Goal: Task Accomplishment & Management: Manage account settings

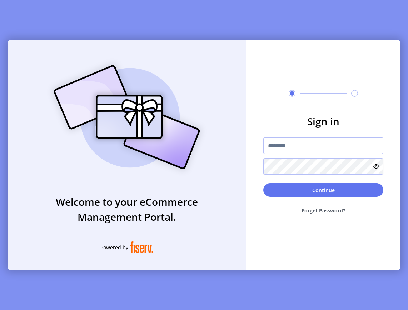
click at [338, 152] on input "text" at bounding box center [324, 146] width 120 height 16
type input "**********"
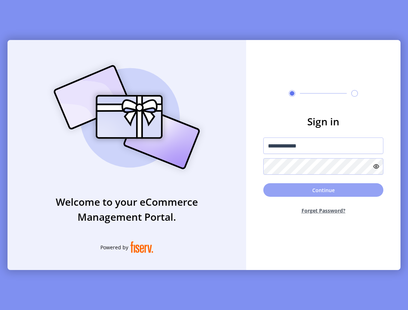
click at [338, 189] on button "Continue" at bounding box center [324, 190] width 120 height 14
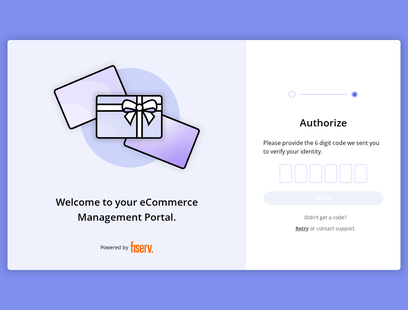
click at [283, 175] on input "text" at bounding box center [286, 174] width 12 height 19
paste input "*"
type input "*"
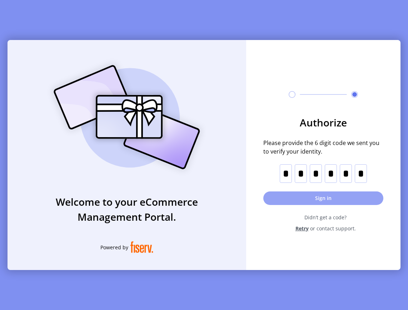
click at [311, 196] on button "Sign in" at bounding box center [324, 199] width 120 height 14
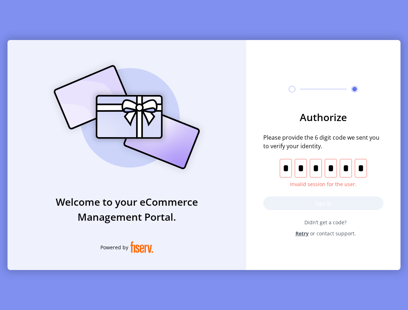
click at [305, 235] on span "Retry" at bounding box center [302, 234] width 13 height 8
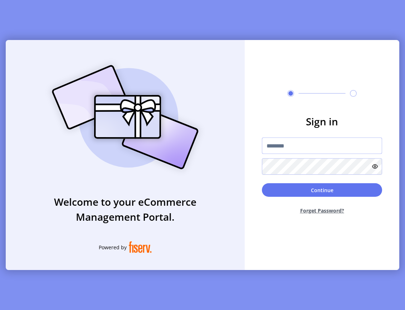
click at [271, 146] on input "text" at bounding box center [322, 146] width 120 height 16
type input "**********"
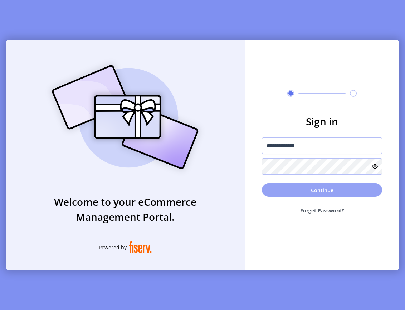
click at [319, 192] on button "Continue" at bounding box center [322, 190] width 120 height 14
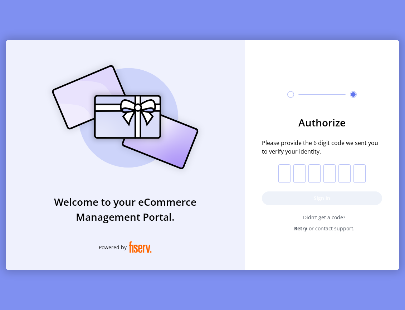
click at [280, 172] on input "text" at bounding box center [284, 174] width 12 height 19
paste input "*"
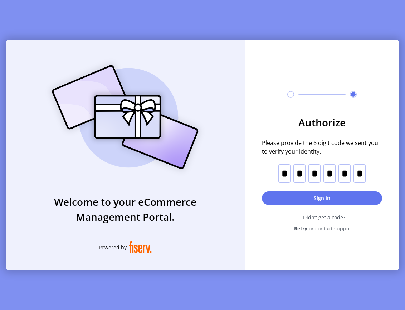
type input "*"
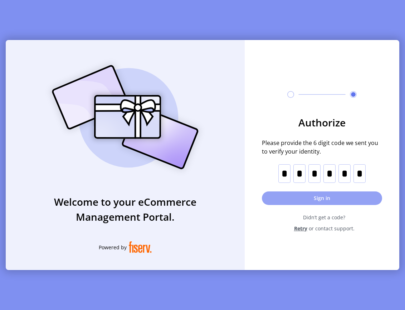
click at [322, 193] on button "Sign in" at bounding box center [322, 199] width 120 height 14
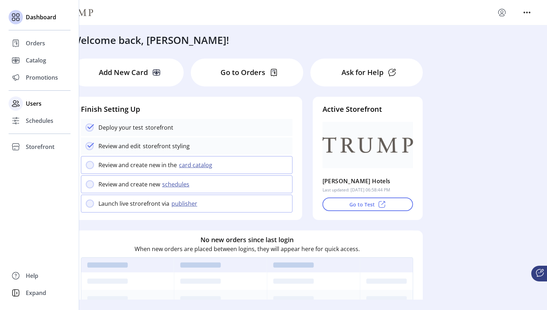
click at [38, 103] on span "Users" at bounding box center [34, 103] width 16 height 9
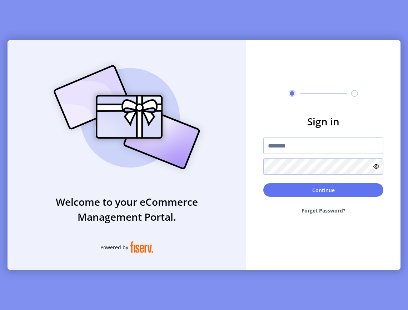
click at [317, 145] on input "text" at bounding box center [324, 146] width 120 height 16
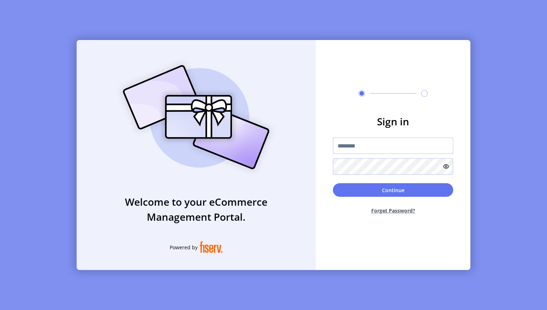
click at [367, 148] on input "text" at bounding box center [393, 146] width 120 height 16
type input "**********"
click at [395, 211] on button "Forget Password?" at bounding box center [393, 210] width 120 height 19
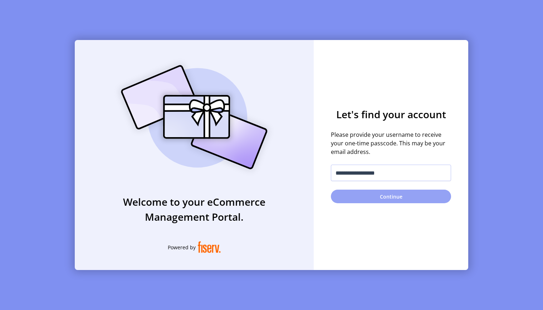
click at [391, 201] on button "Continue" at bounding box center [391, 197] width 120 height 14
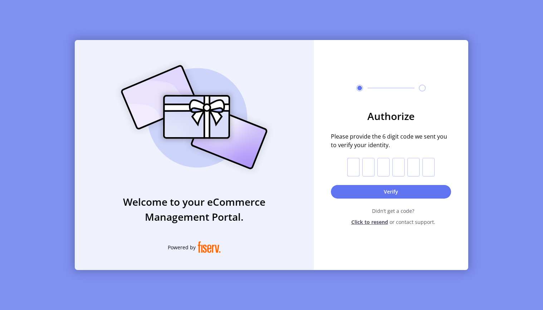
click at [355, 167] on input "text" at bounding box center [353, 167] width 12 height 19
paste input "*"
type input "*"
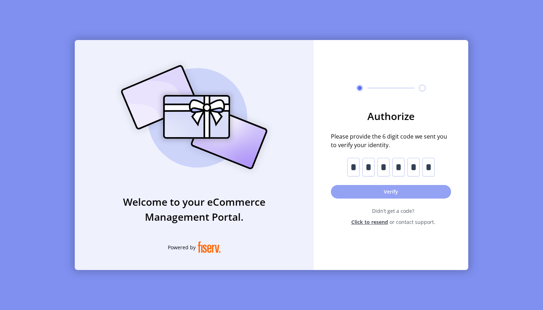
click at [401, 190] on button "Verify" at bounding box center [391, 192] width 120 height 14
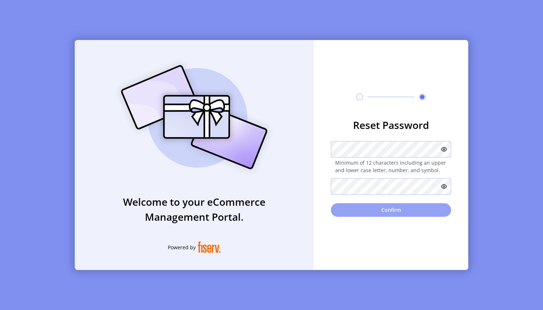
click at [393, 214] on button "Confirm" at bounding box center [391, 211] width 120 height 14
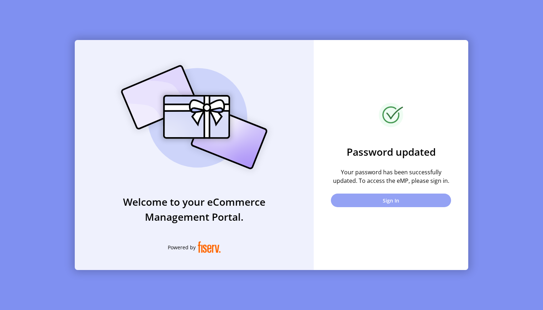
click at [392, 203] on button "Sign In" at bounding box center [391, 201] width 120 height 14
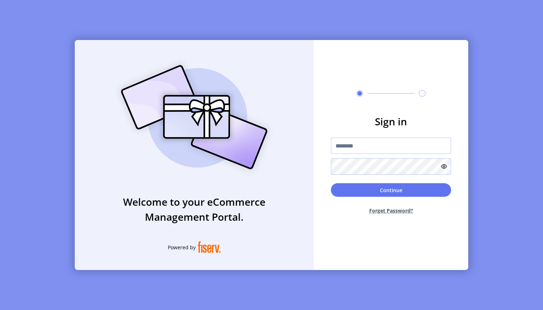
click at [377, 147] on input "text" at bounding box center [391, 146] width 120 height 16
type input "**********"
click at [331, 183] on button "Continue" at bounding box center [391, 190] width 120 height 14
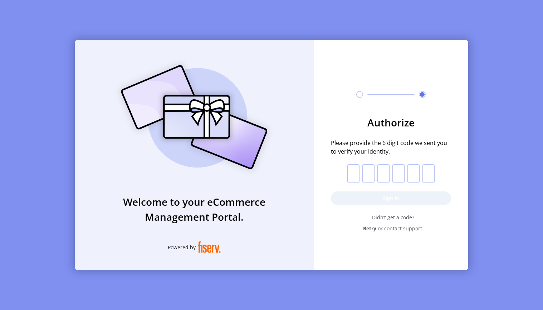
click at [358, 177] on input "text" at bounding box center [353, 174] width 12 height 19
paste input "*"
type input "*"
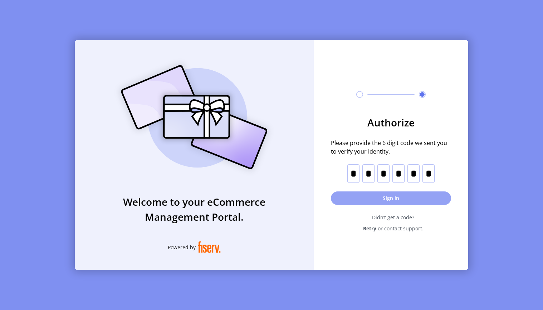
click at [386, 198] on button "Sign in" at bounding box center [391, 199] width 120 height 14
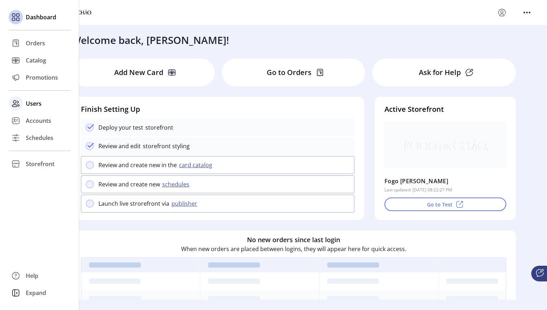
click at [35, 102] on span "Users" at bounding box center [34, 103] width 16 height 9
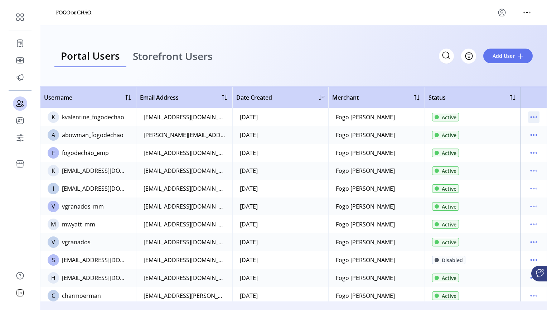
click at [408, 116] on icon "menu" at bounding box center [533, 117] width 11 height 11
click at [408, 156] on span "Reset Password" at bounding box center [499, 154] width 59 height 6
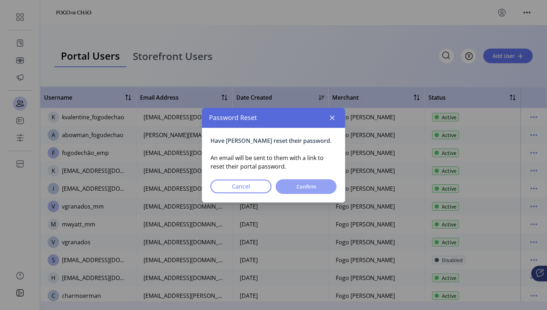
click at [304, 191] on span "Confirm" at bounding box center [306, 187] width 42 height 8
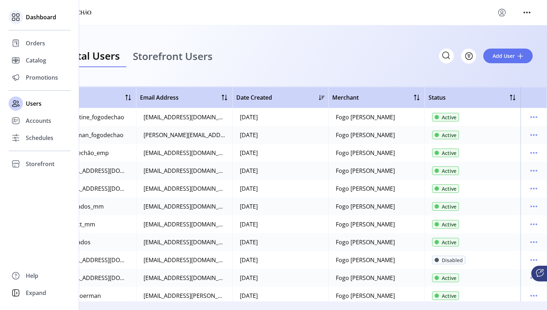
click at [40, 20] on span "Dashboard" at bounding box center [41, 17] width 30 height 9
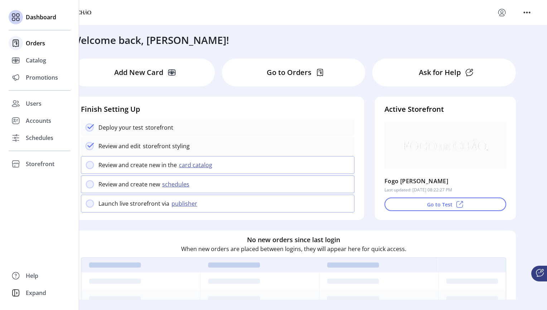
click at [35, 45] on span "Orders" at bounding box center [35, 43] width 19 height 9
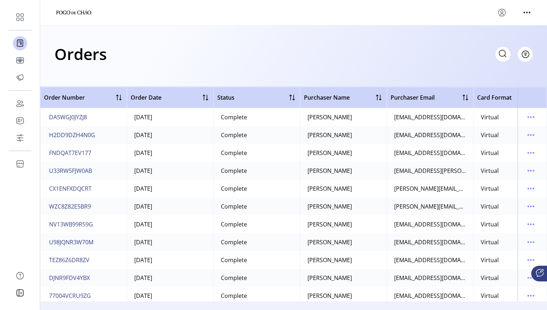
click at [181, 44] on div "Orders Filter Focused All Orders" at bounding box center [293, 53] width 478 height 25
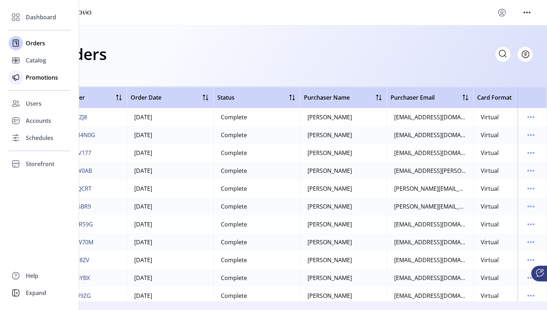
click at [40, 79] on span "Promotions" at bounding box center [42, 77] width 32 height 9
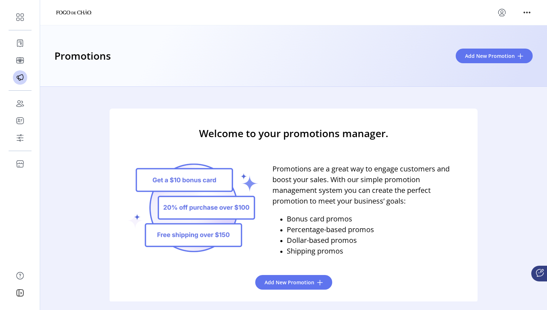
scroll to position [11, 0]
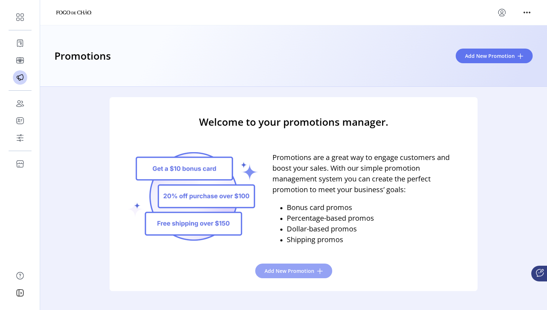
click at [274, 272] on span "Add New Promotion" at bounding box center [289, 272] width 50 height 8
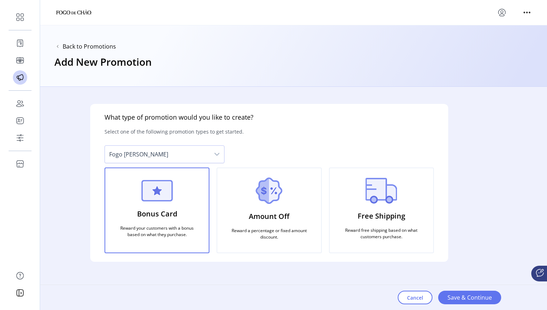
click at [212, 152] on div "dropdown trigger" at bounding box center [217, 154] width 14 height 17
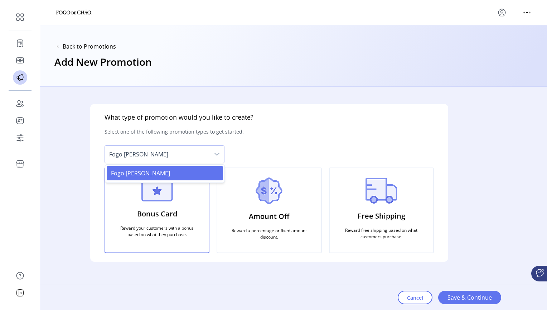
click at [87, 159] on div "What type of promotion would you like to create? Select one of the following pr…" at bounding box center [269, 194] width 458 height 215
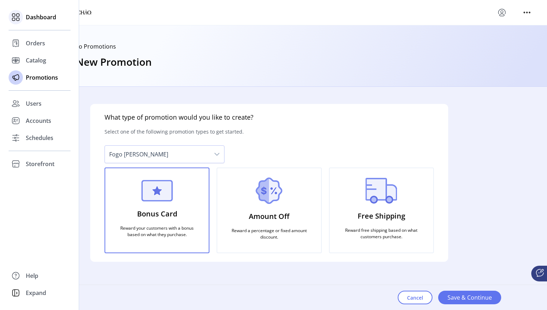
click at [19, 17] on icon at bounding box center [15, 16] width 11 height 11
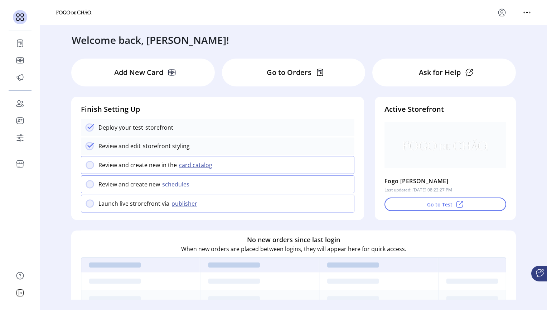
click at [408, 72] on p "Ask for Help" at bounding box center [439, 72] width 42 height 11
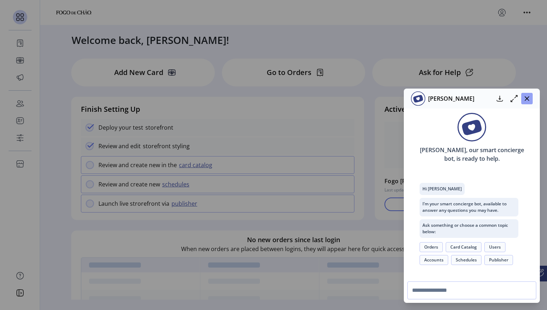
click at [408, 100] on icon "button" at bounding box center [526, 99] width 5 height 5
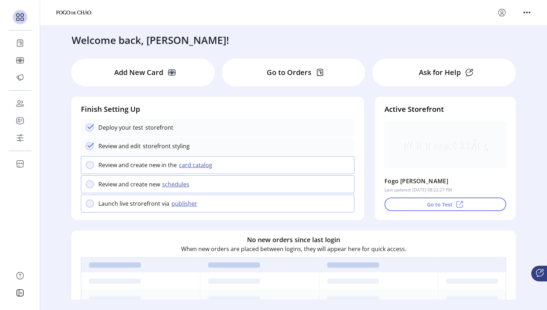
click at [195, 169] on button "card catalog" at bounding box center [197, 165] width 40 height 9
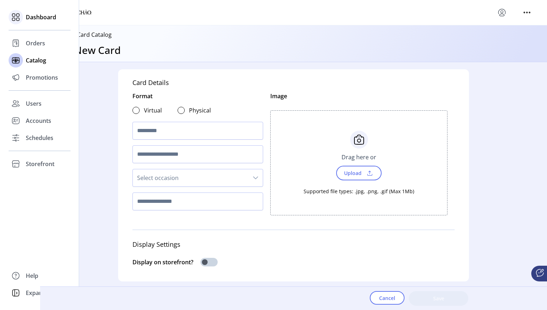
click at [34, 18] on span "Dashboard" at bounding box center [41, 17] width 30 height 9
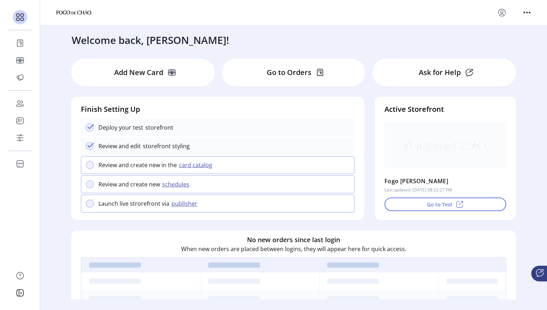
click at [203, 102] on div "Finish Setting Up Deploy your test storefront Review and edit storefront stylin…" at bounding box center [218, 153] width 282 height 113
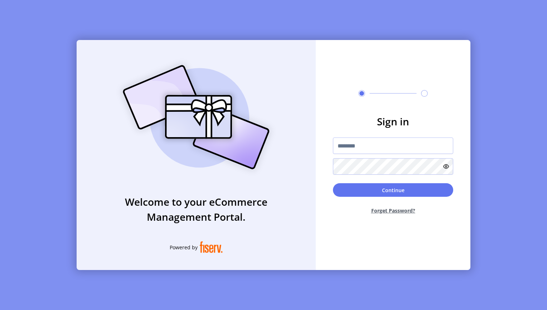
click at [408, 9] on div "Welcome to your eCommerce Management Portal. Powered by Sign in Continue Forget…" at bounding box center [273, 155] width 547 height 310
